Goal: Task Accomplishment & Management: Manage account settings

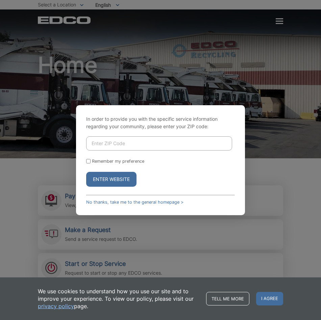
click at [122, 143] on input "Enter ZIP Code" at bounding box center [159, 143] width 146 height 14
click at [291, 43] on div "In order to provide you with the specific service information regarding your co…" at bounding box center [160, 160] width 321 height 320
click at [278, 21] on div "In order to provide you with the specific service information regarding your co…" at bounding box center [160, 160] width 321 height 320
click at [293, 22] on div "In order to provide you with the specific service information regarding your co…" at bounding box center [160, 160] width 321 height 320
drag, startPoint x: 128, startPoint y: 220, endPoint x: 147, endPoint y: 223, distance: 19.8
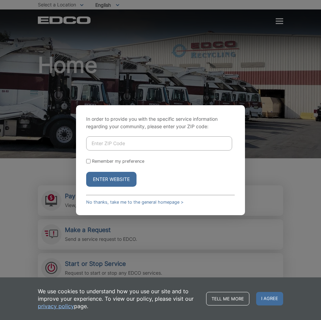
click at [142, 223] on div "In order to provide you with the specific service information regarding your co…" at bounding box center [160, 160] width 321 height 320
click at [155, 204] on link "No thanks, take me to the general homepage >" at bounding box center [134, 201] width 97 height 5
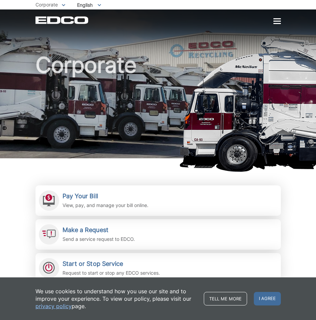
click at [280, 20] on div at bounding box center [276, 22] width 7 height 6
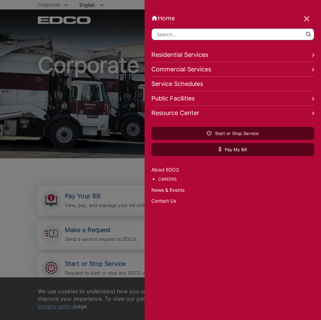
click at [178, 69] on link "Commercial Services" at bounding box center [232, 69] width 163 height 15
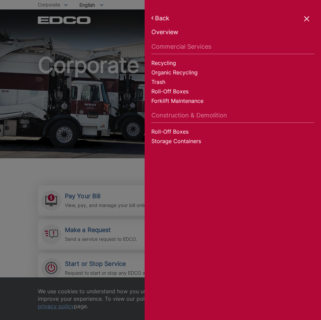
click at [59, 168] on div at bounding box center [160, 160] width 321 height 320
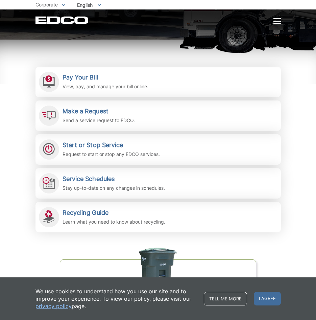
scroll to position [135, 0]
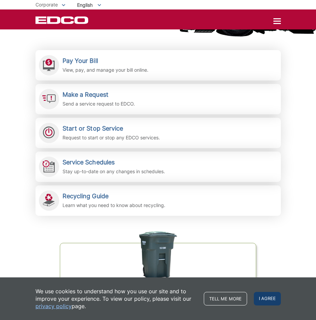
click at [268, 295] on span "I agree" at bounding box center [267, 299] width 27 height 14
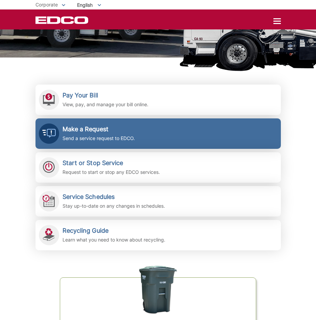
scroll to position [34, 0]
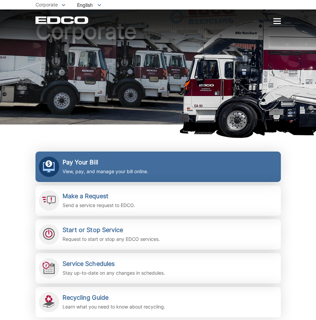
click at [94, 172] on p "View, pay, and manage your bill online." at bounding box center [106, 171] width 86 height 7
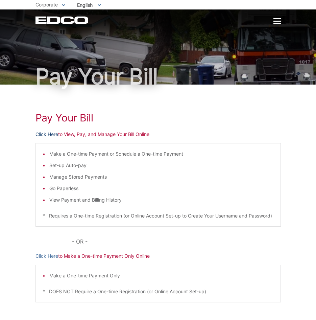
click at [47, 134] on link "Click Here" at bounding box center [46, 133] width 23 height 7
click at [57, 135] on link "Click Here" at bounding box center [46, 133] width 23 height 7
